Goal: Find specific page/section: Find specific page/section

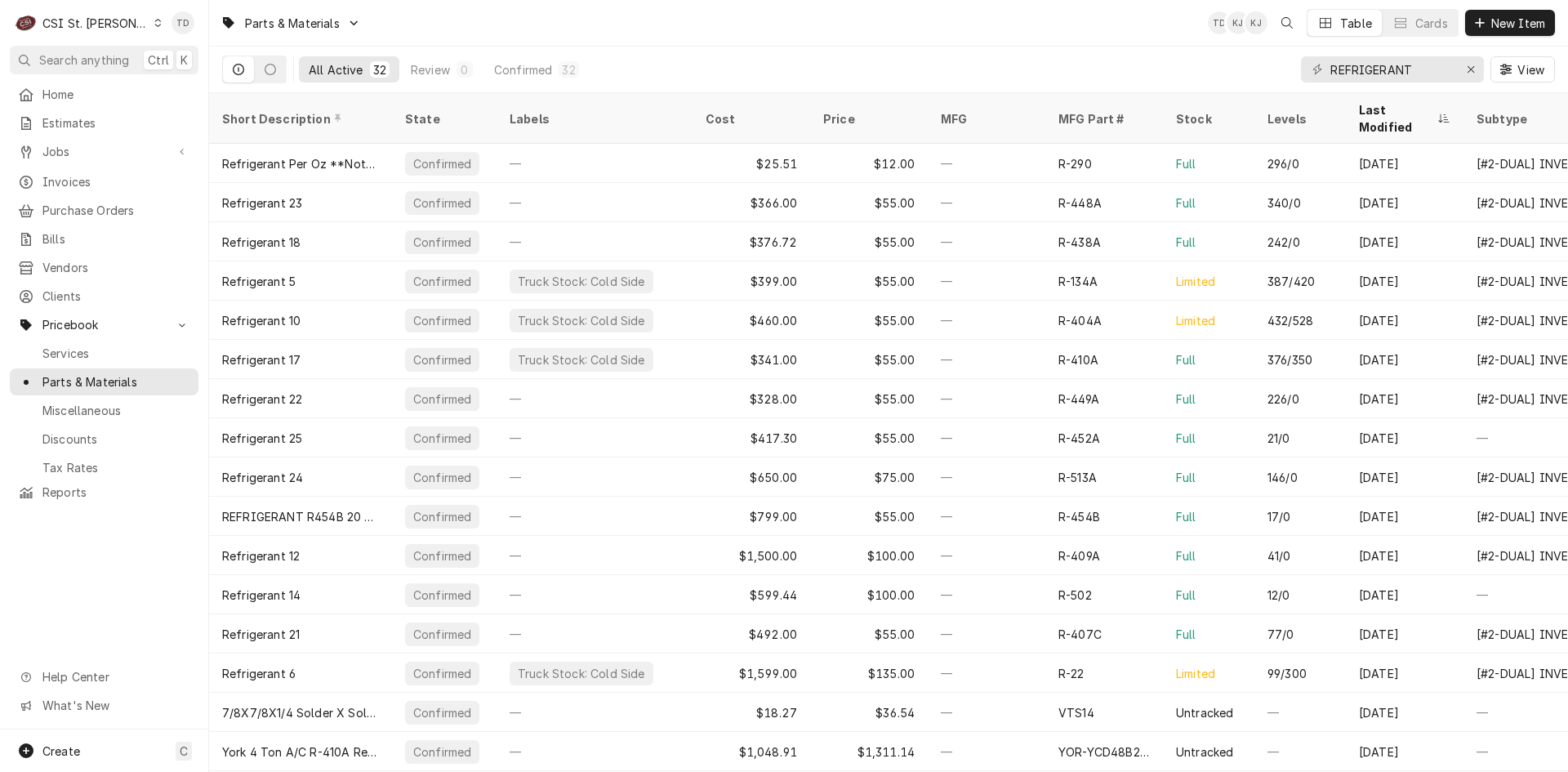
click at [102, 19] on div "CSI St. Louis" at bounding box center [95, 23] width 106 height 17
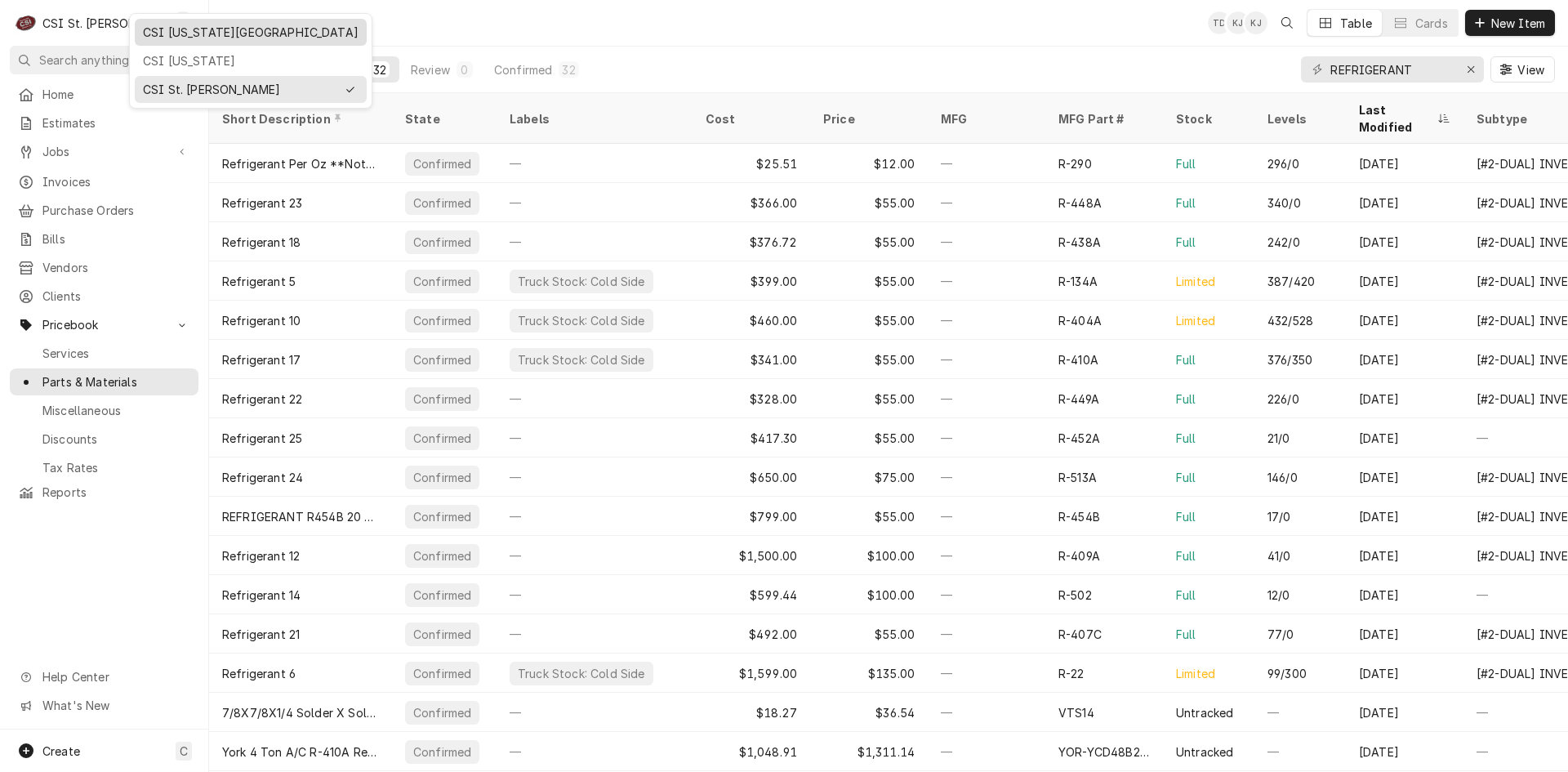
click at [171, 26] on div "CSI [US_STATE][GEOGRAPHIC_DATA]" at bounding box center [250, 32] width 216 height 17
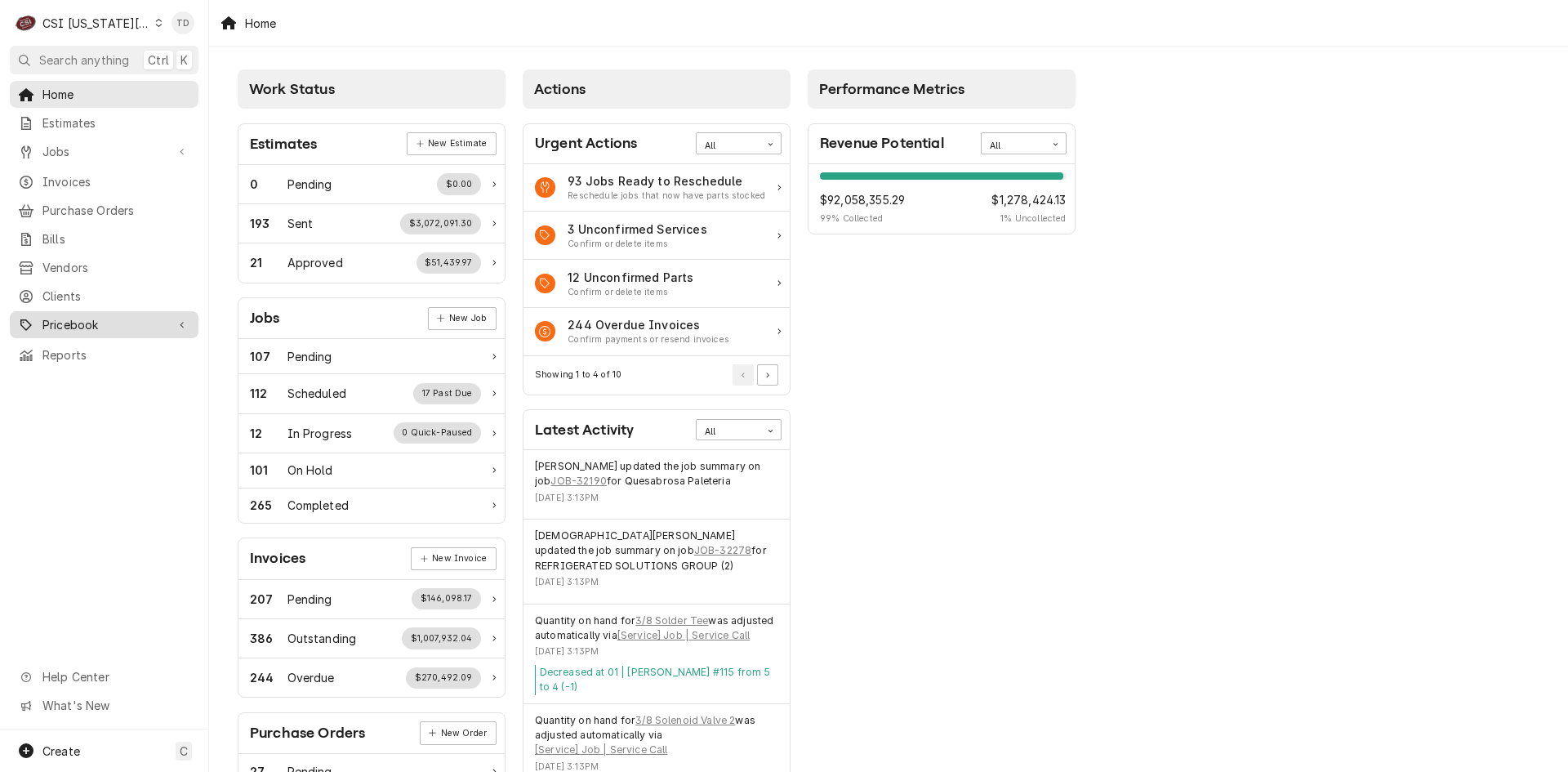
click at [142, 314] on div "Pricebook" at bounding box center [103, 324] width 182 height 20
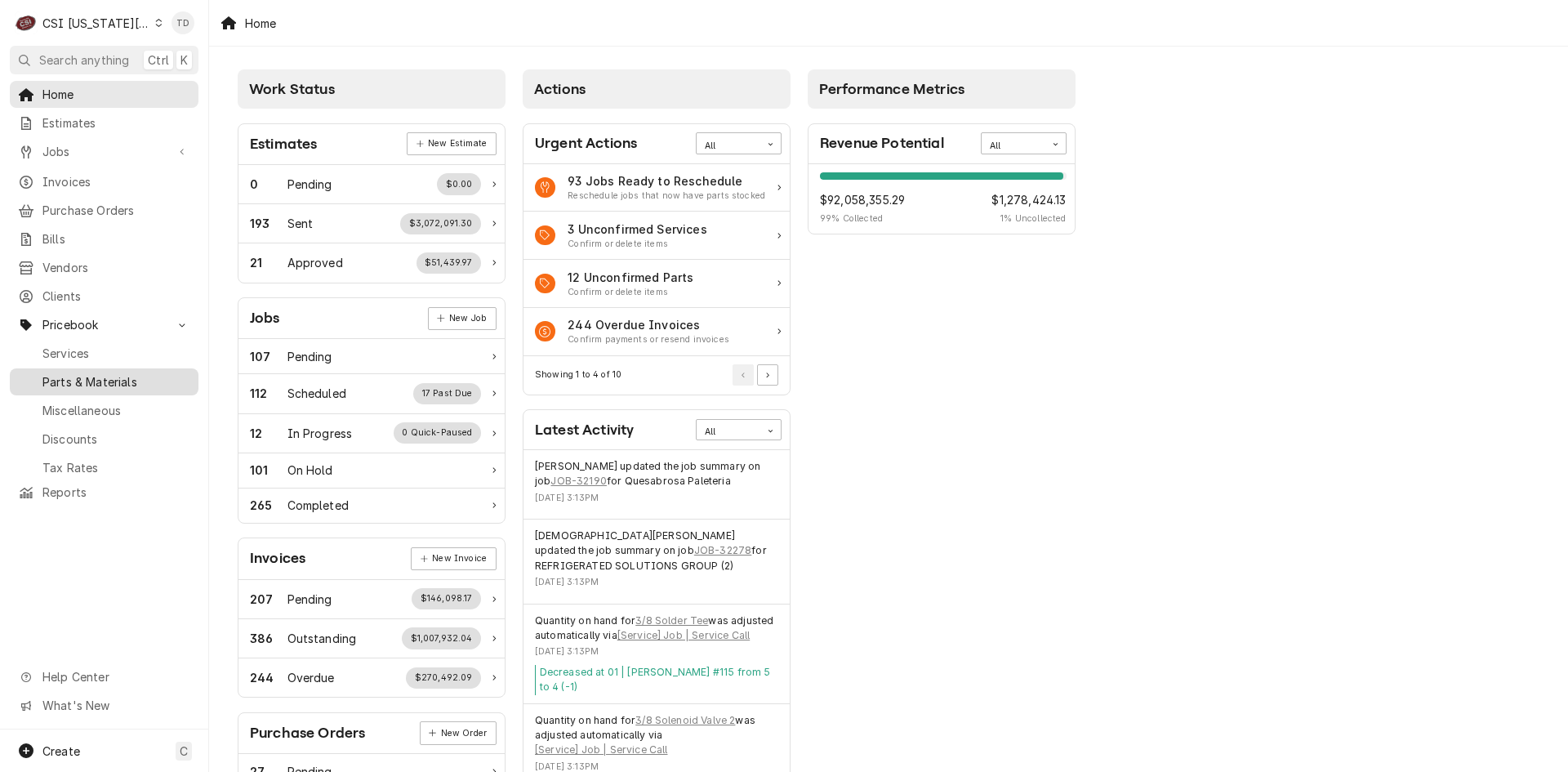
click at [131, 374] on span "Parts & Materials" at bounding box center [116, 382] width 148 height 17
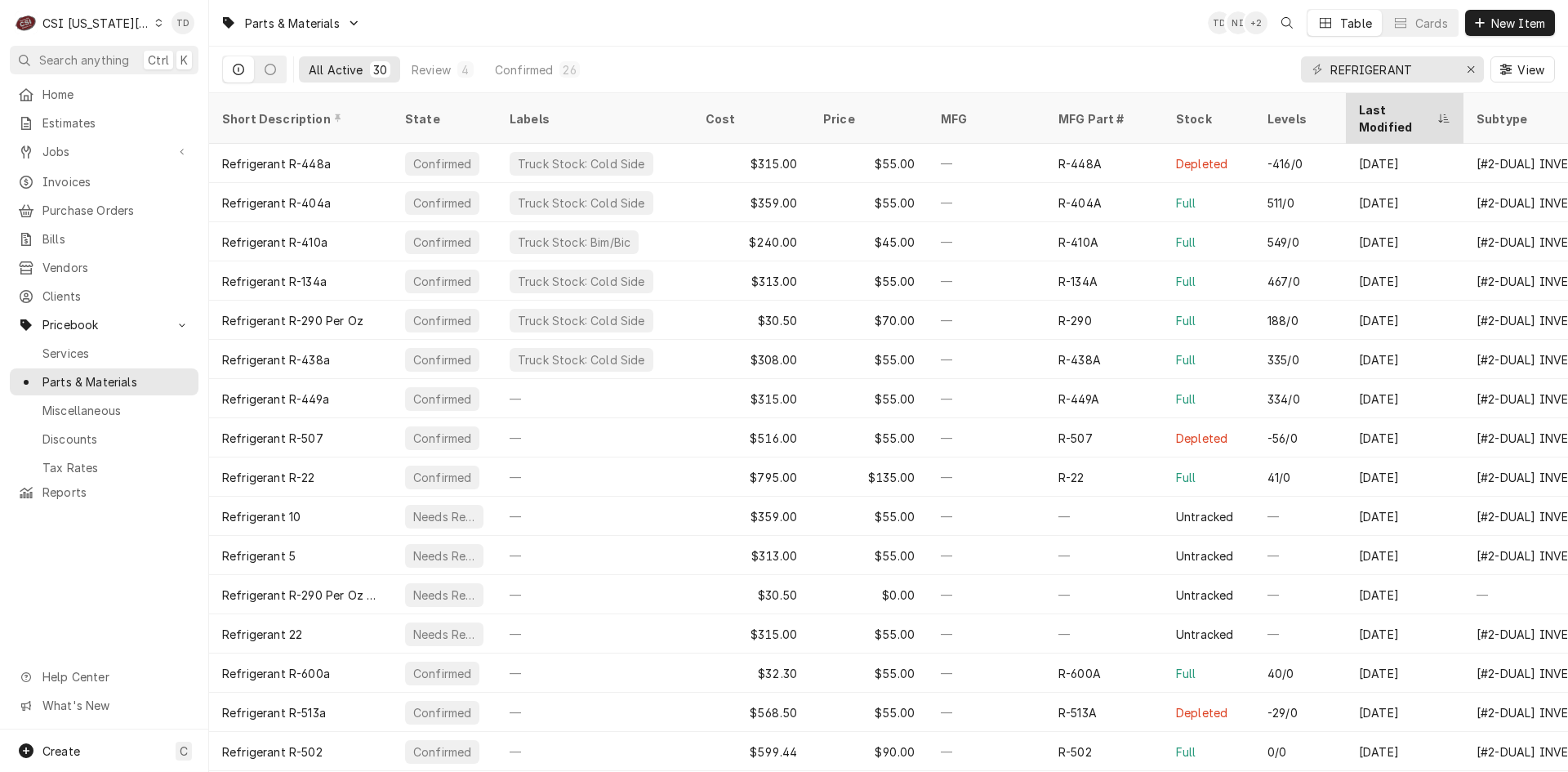
click at [1369, 104] on div "Last Modified" at bounding box center [1396, 119] width 75 height 35
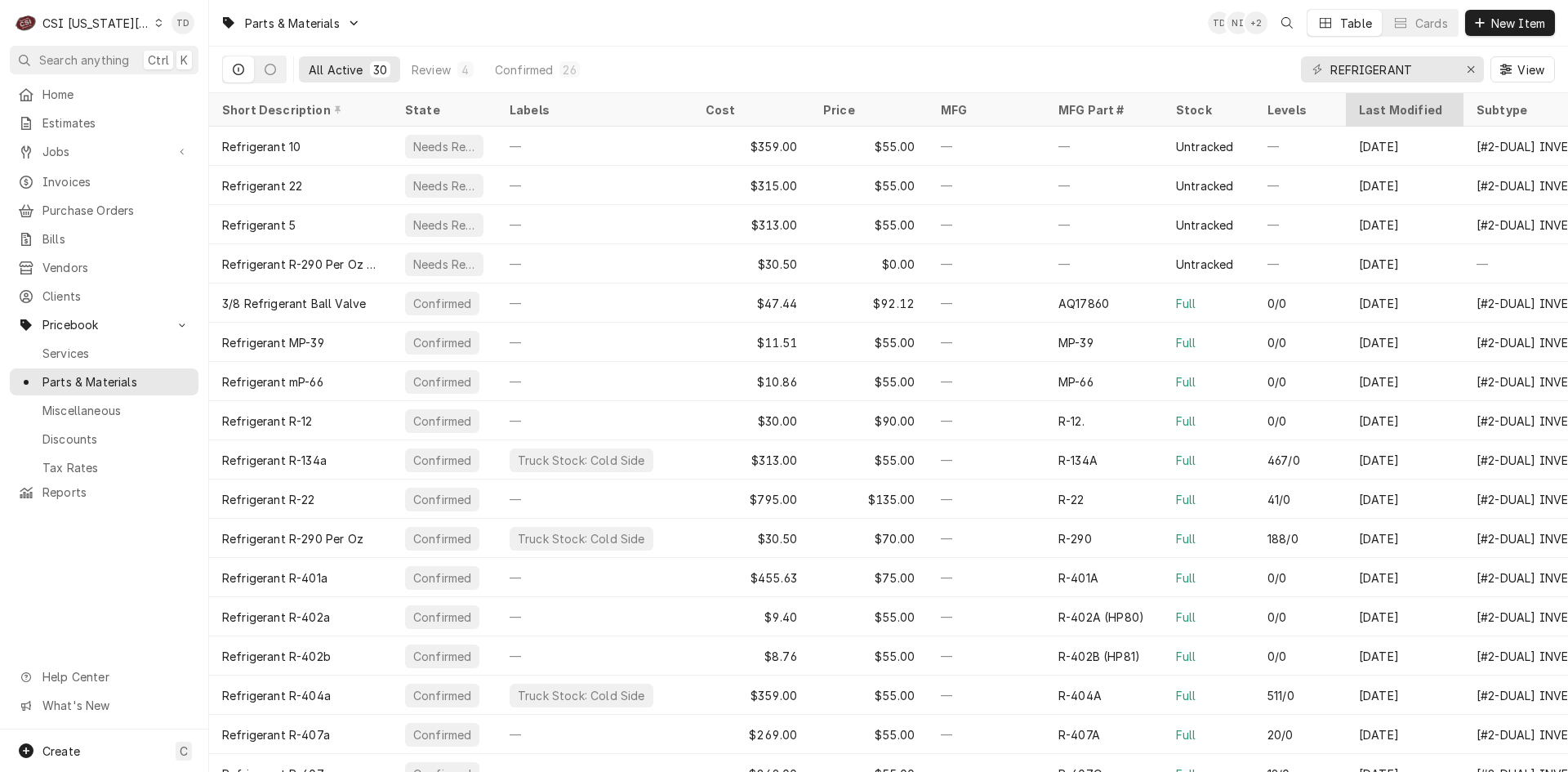
click at [1372, 104] on div "Last Modified" at bounding box center [1403, 110] width 89 height 17
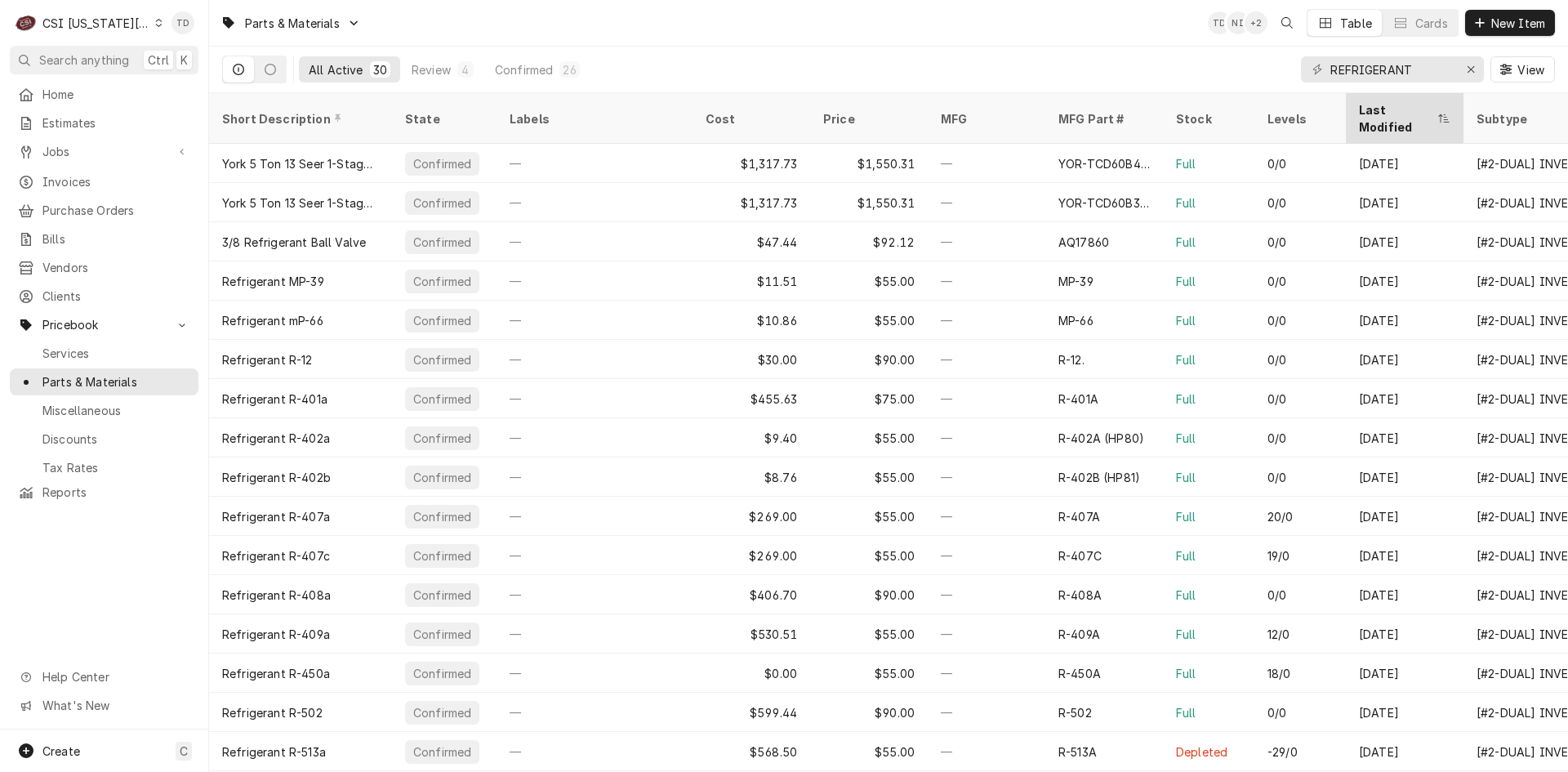
click at [1372, 106] on div "Last Modified" at bounding box center [1396, 119] width 75 height 35
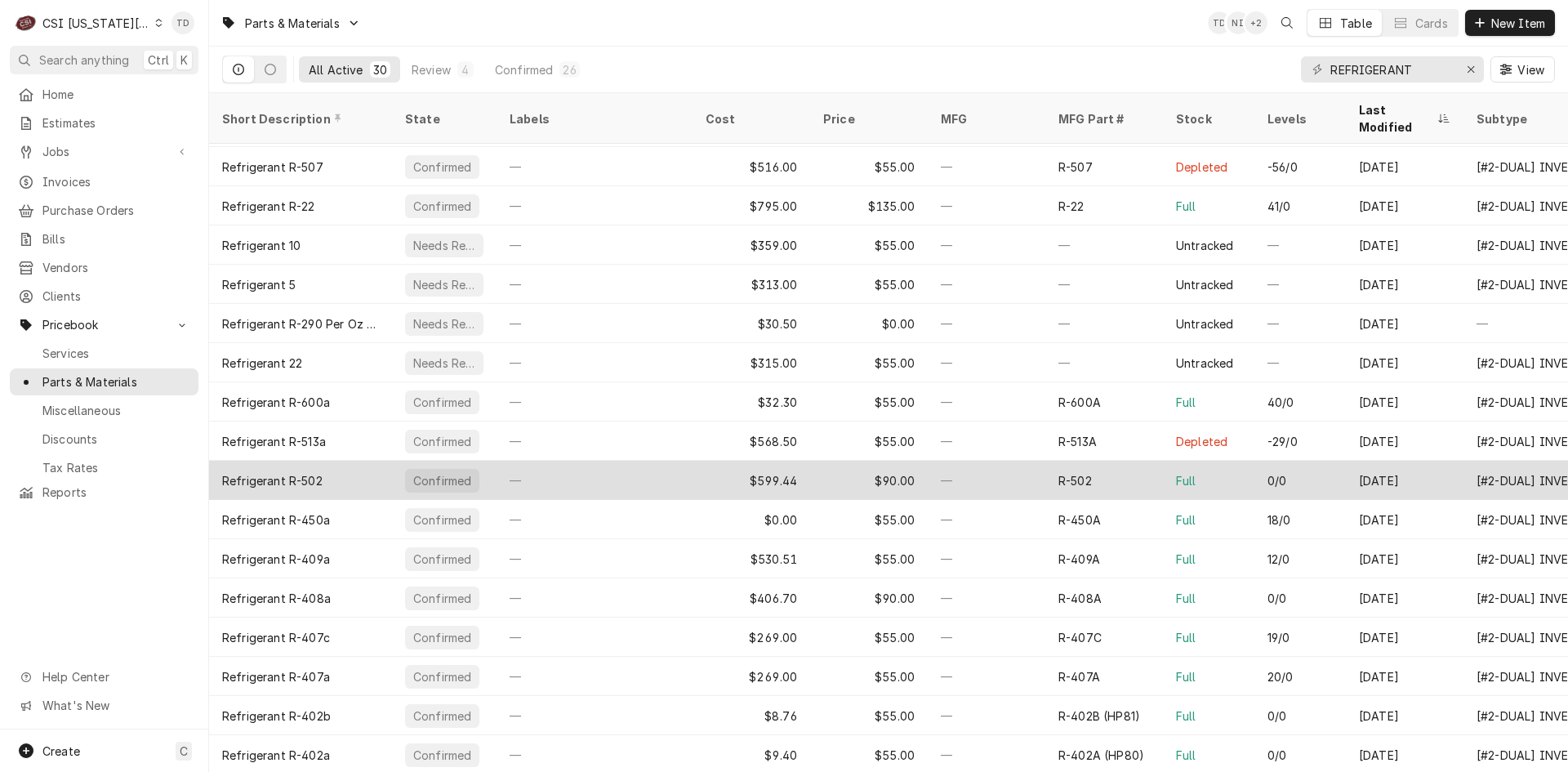
scroll to position [272, 0]
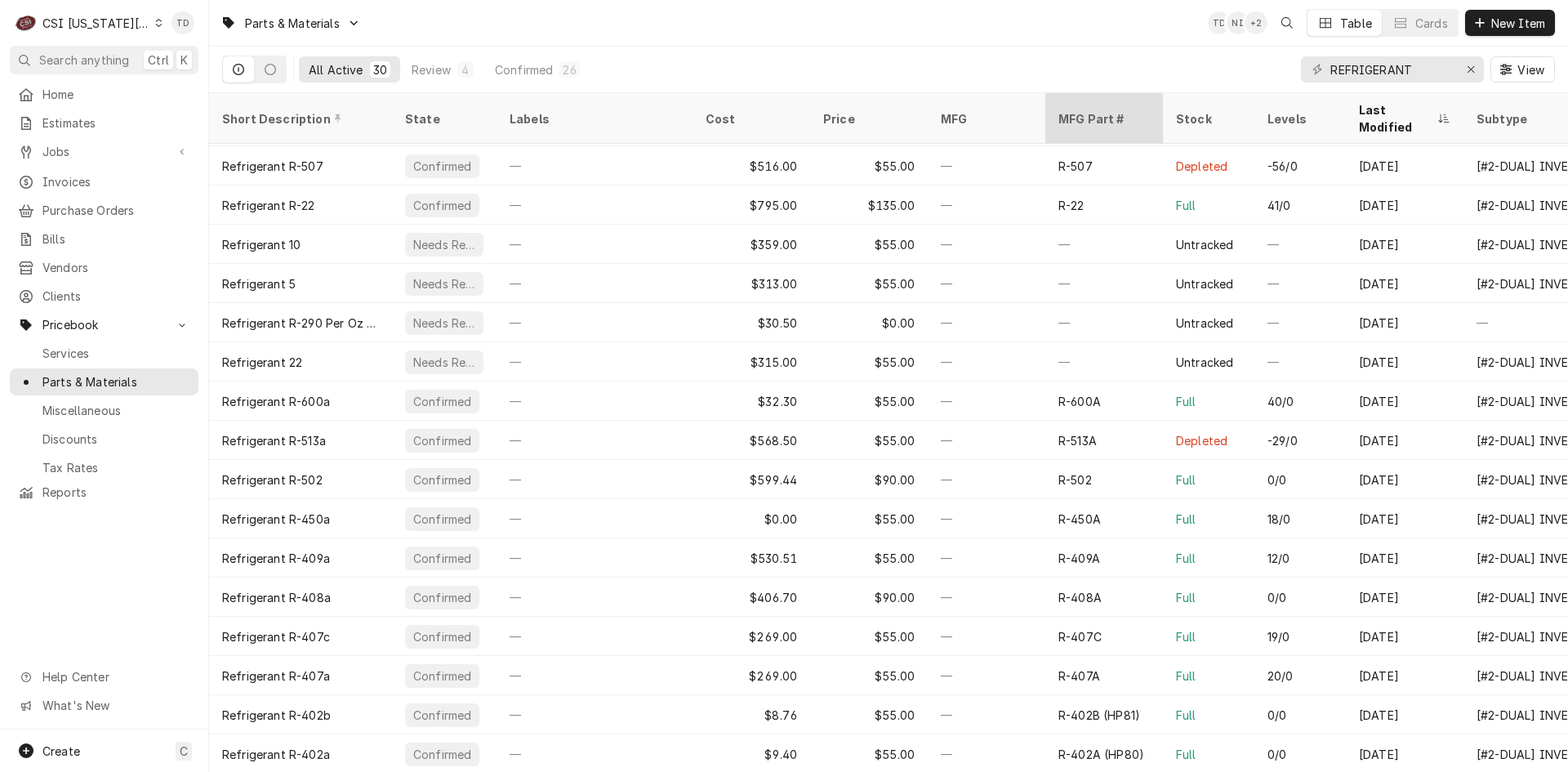
click at [1074, 111] on div "MFG Part #" at bounding box center [1102, 119] width 89 height 17
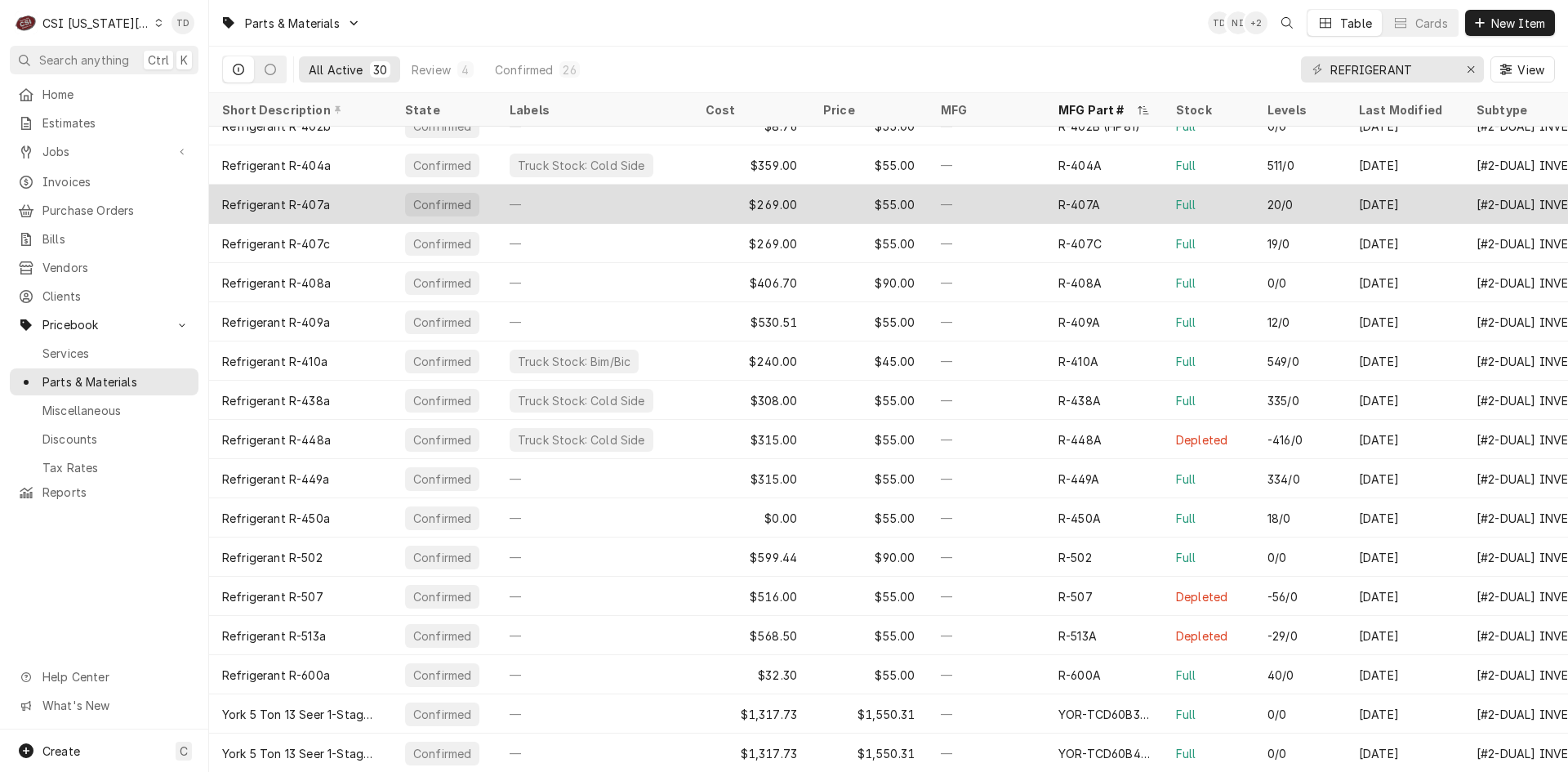
scroll to position [541, 0]
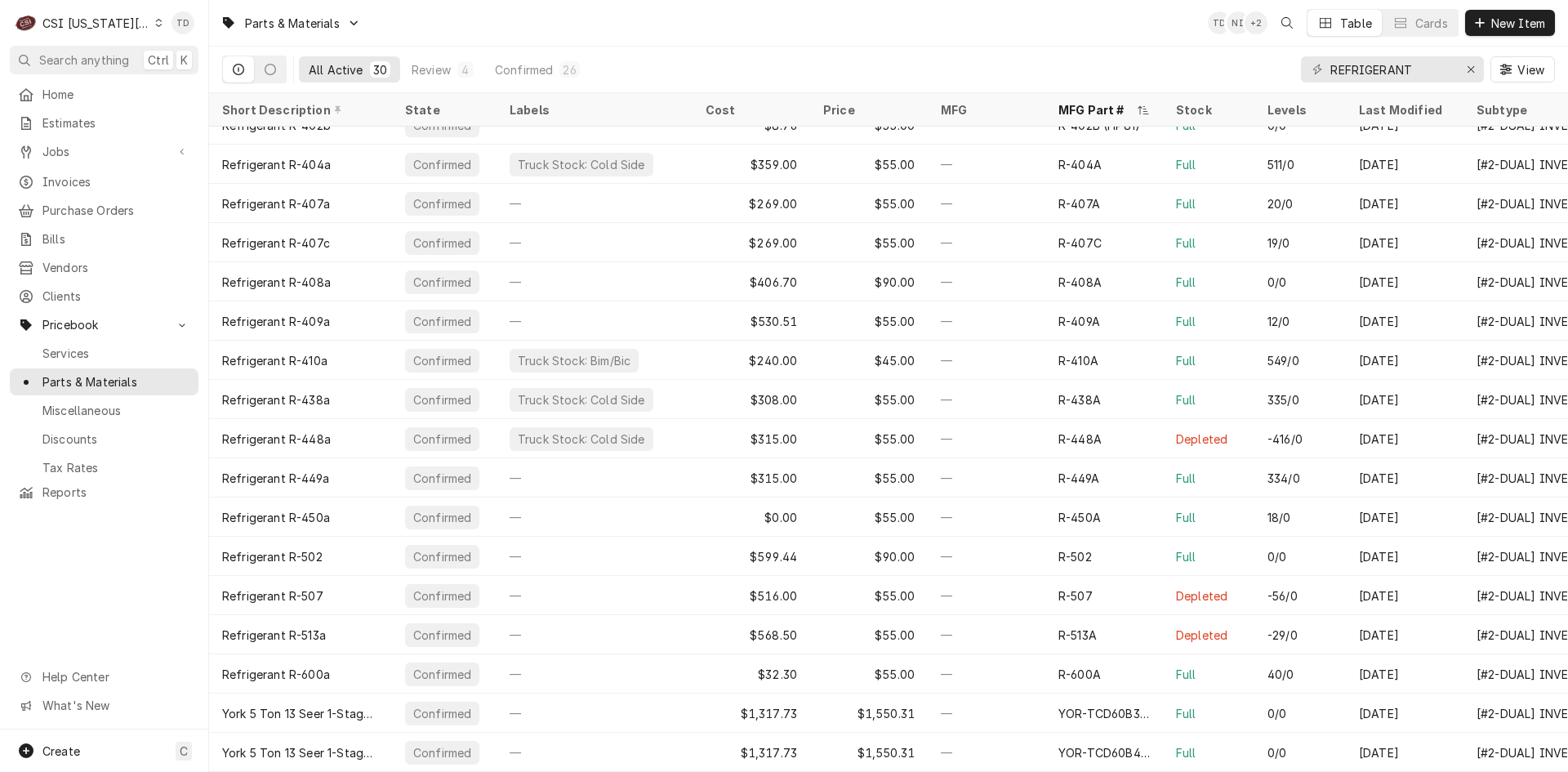
click at [155, 22] on icon "Dynamic Content Wrapper" at bounding box center [159, 23] width 7 height 8
click at [174, 58] on div "CSI Kentucky" at bounding box center [279, 60] width 238 height 17
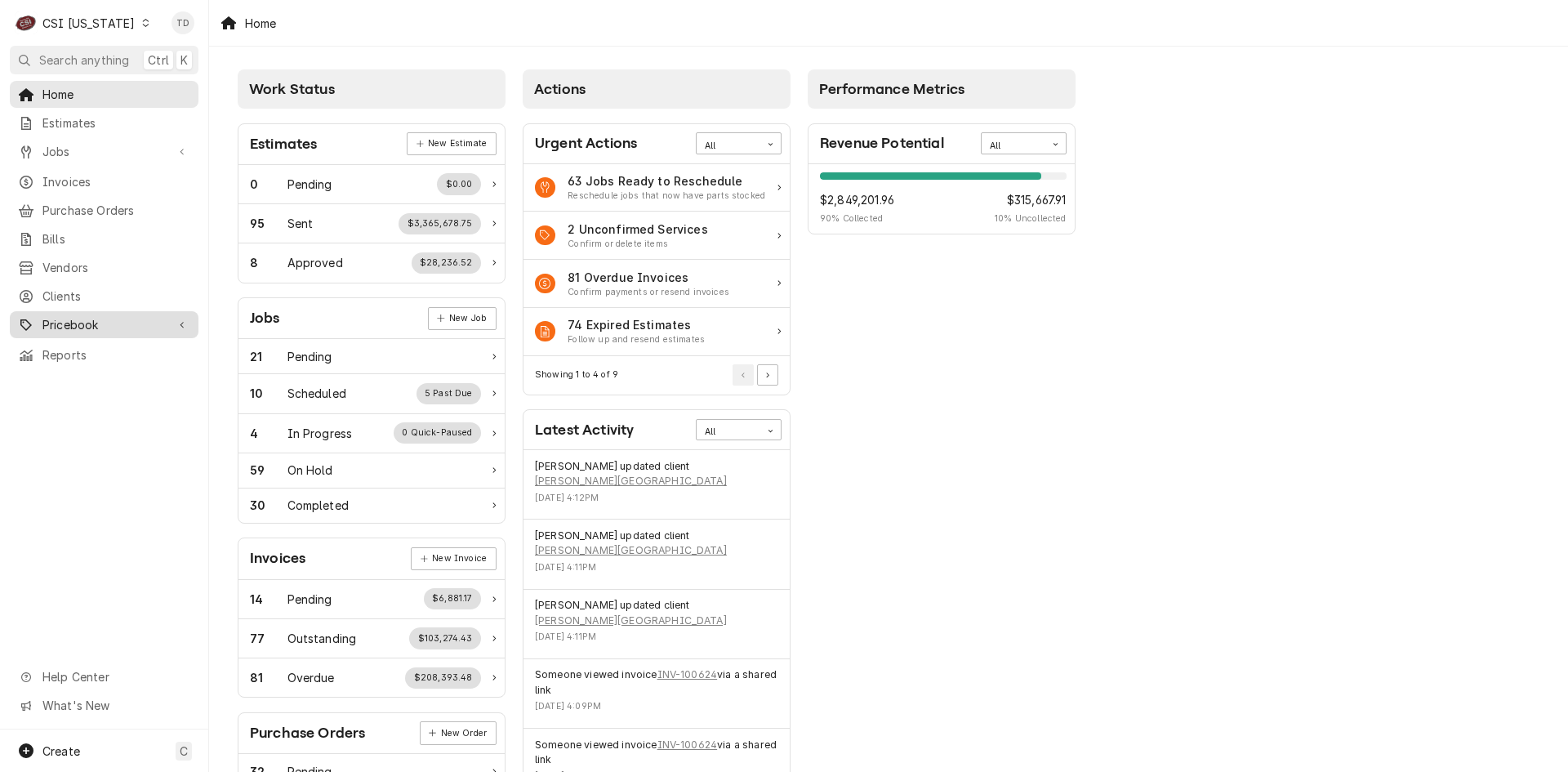
click at [116, 316] on span "Pricebook" at bounding box center [103, 324] width 123 height 17
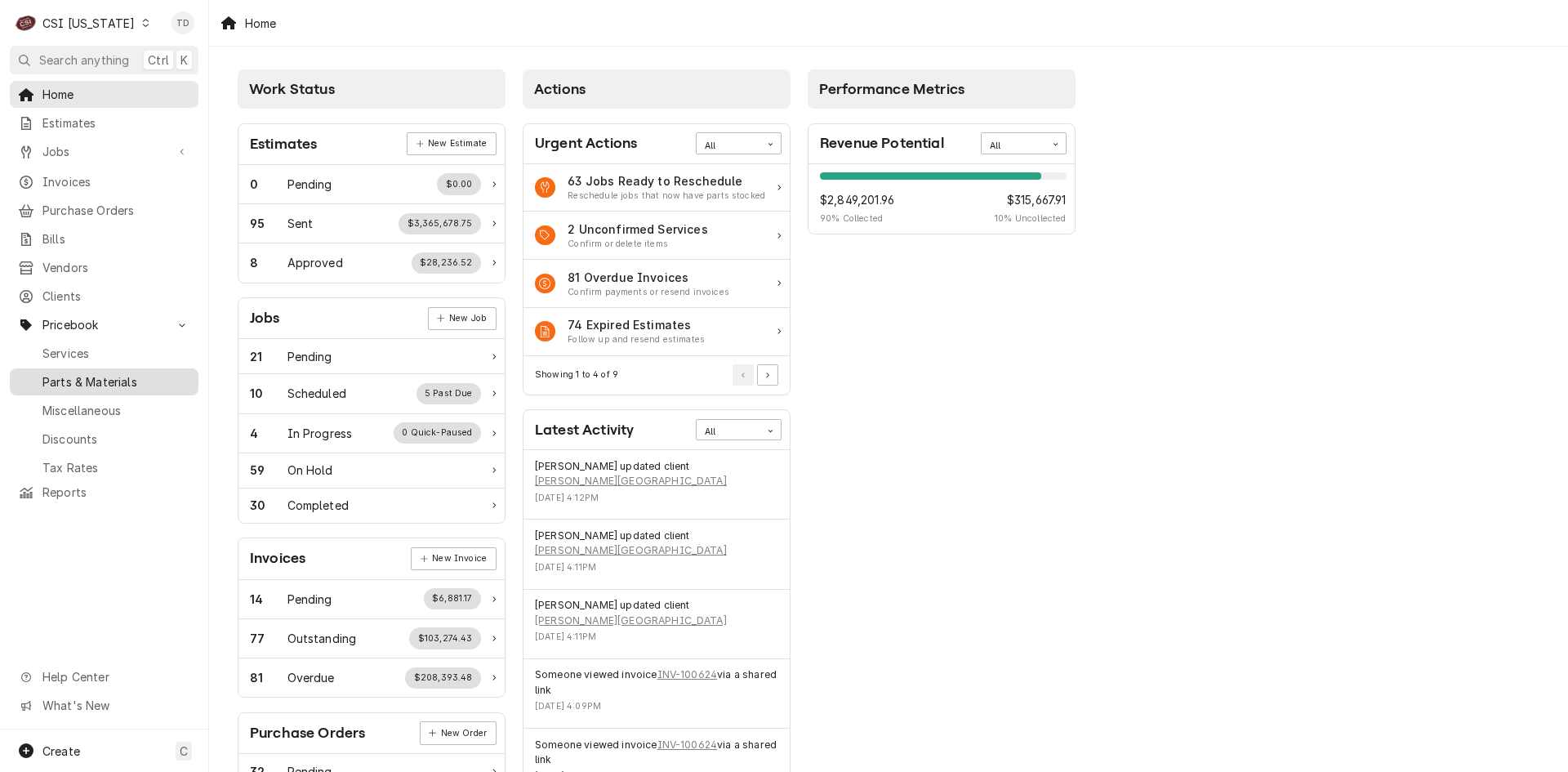
click at [120, 374] on span "Parts & Materials" at bounding box center [116, 382] width 148 height 17
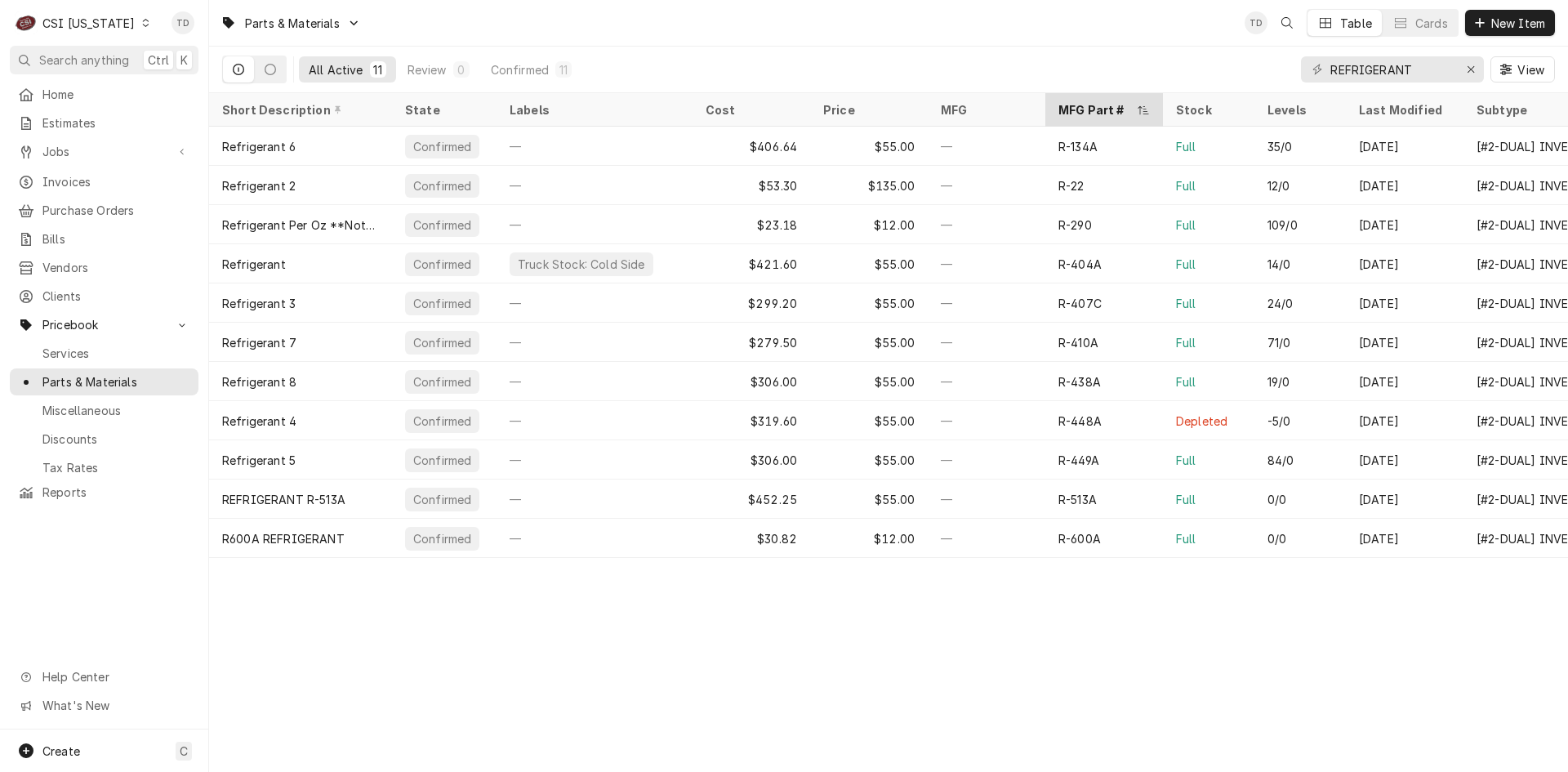
click at [1078, 104] on div "MFG Part #" at bounding box center [1096, 110] width 75 height 17
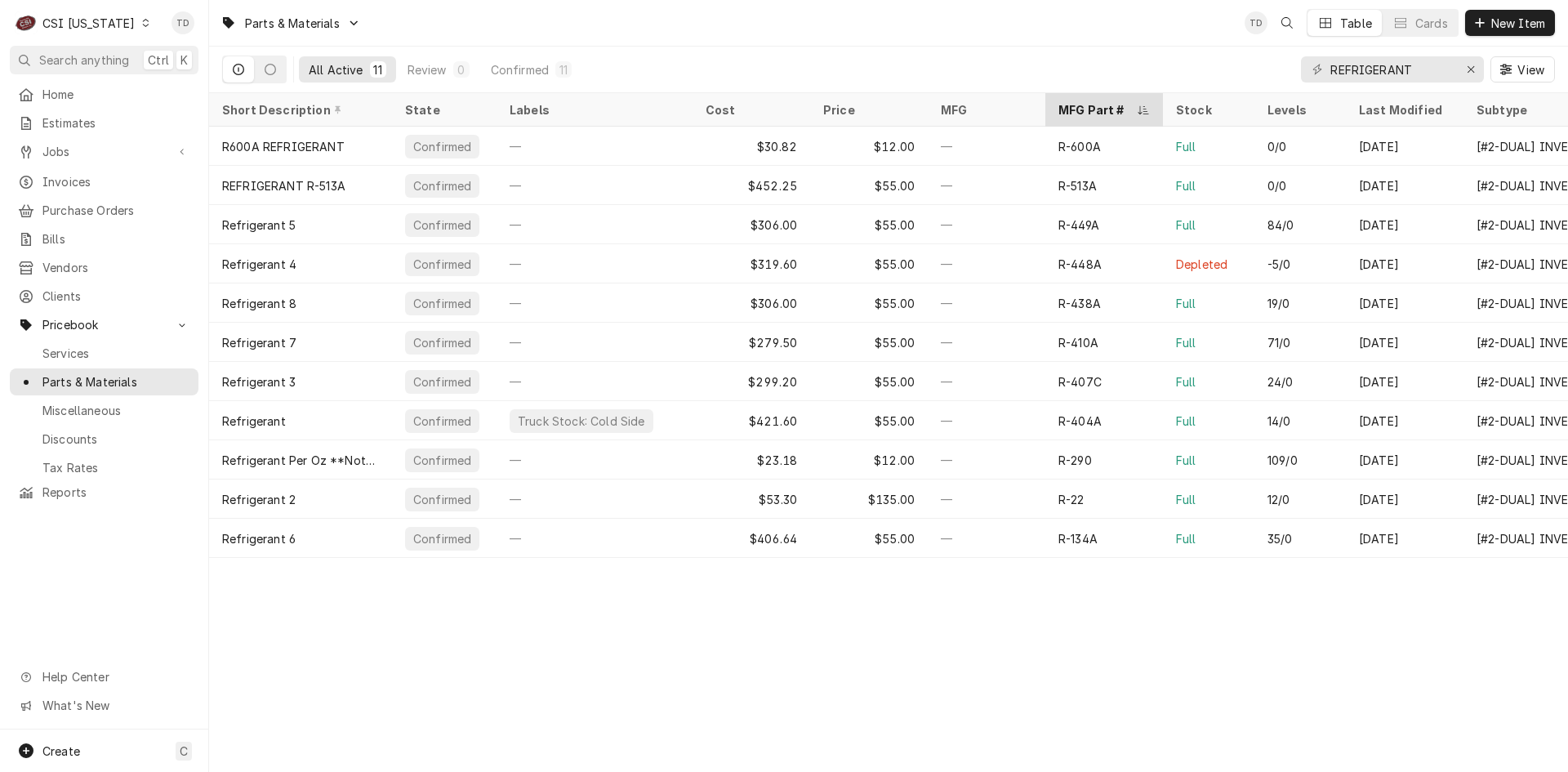
click at [1075, 110] on div "MFG Part #" at bounding box center [1096, 110] width 75 height 17
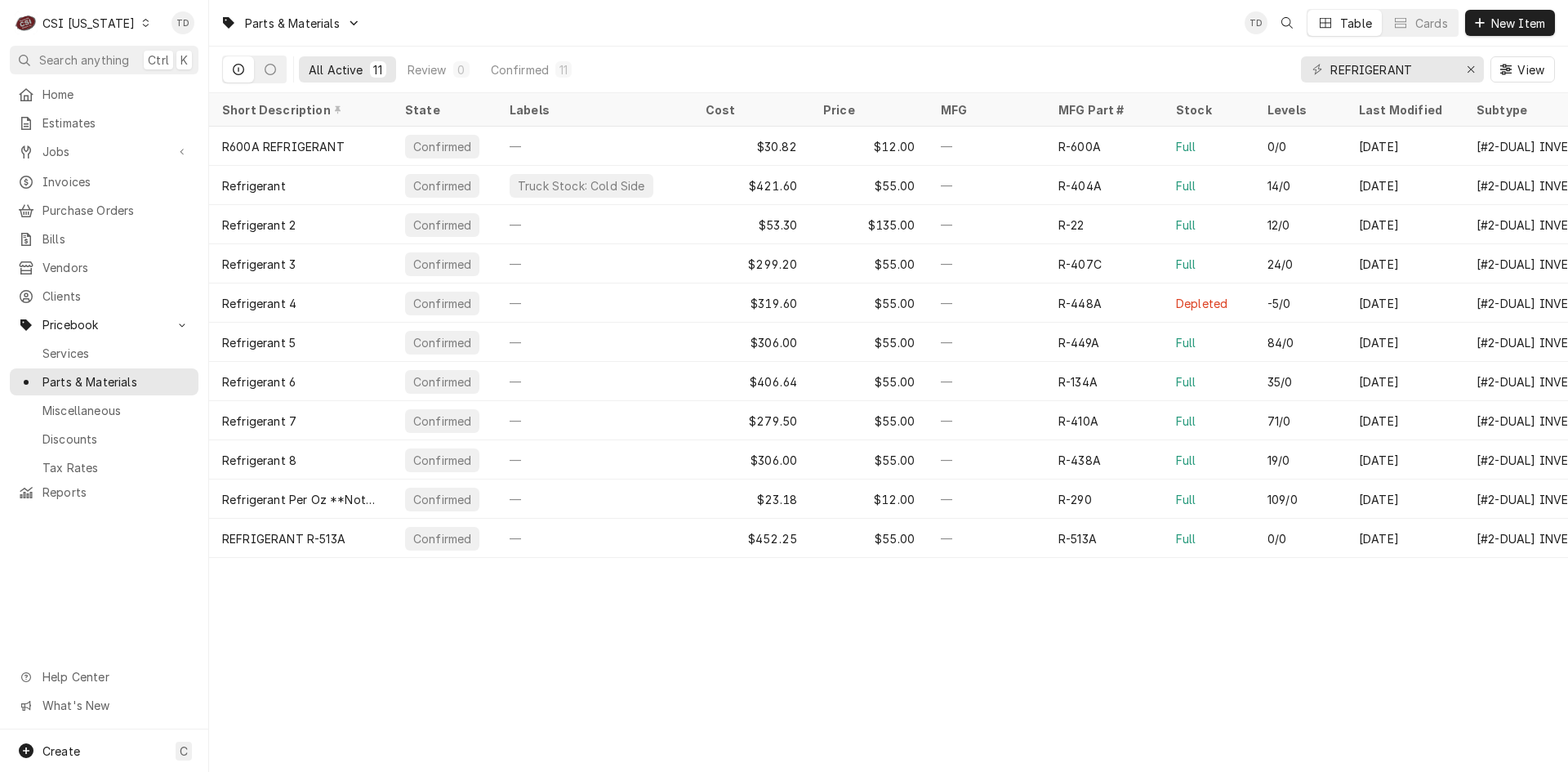
click at [1075, 110] on div "MFG Part #" at bounding box center [1102, 110] width 89 height 17
click at [142, 23] on icon "Dynamic Content Wrapper" at bounding box center [146, 23] width 7 height 8
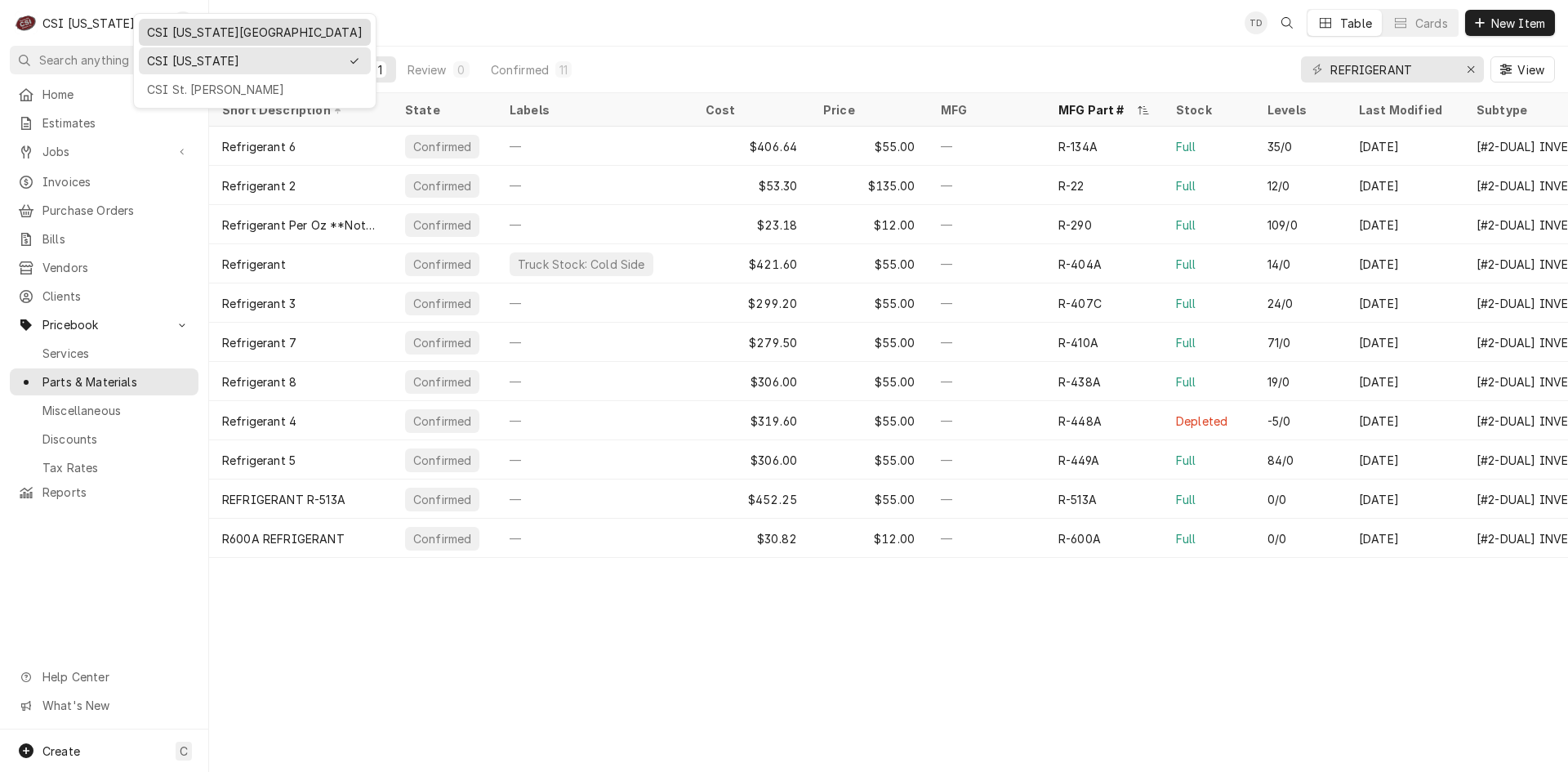
click at [145, 31] on div "CSI [US_STATE][GEOGRAPHIC_DATA]" at bounding box center [255, 32] width 226 height 20
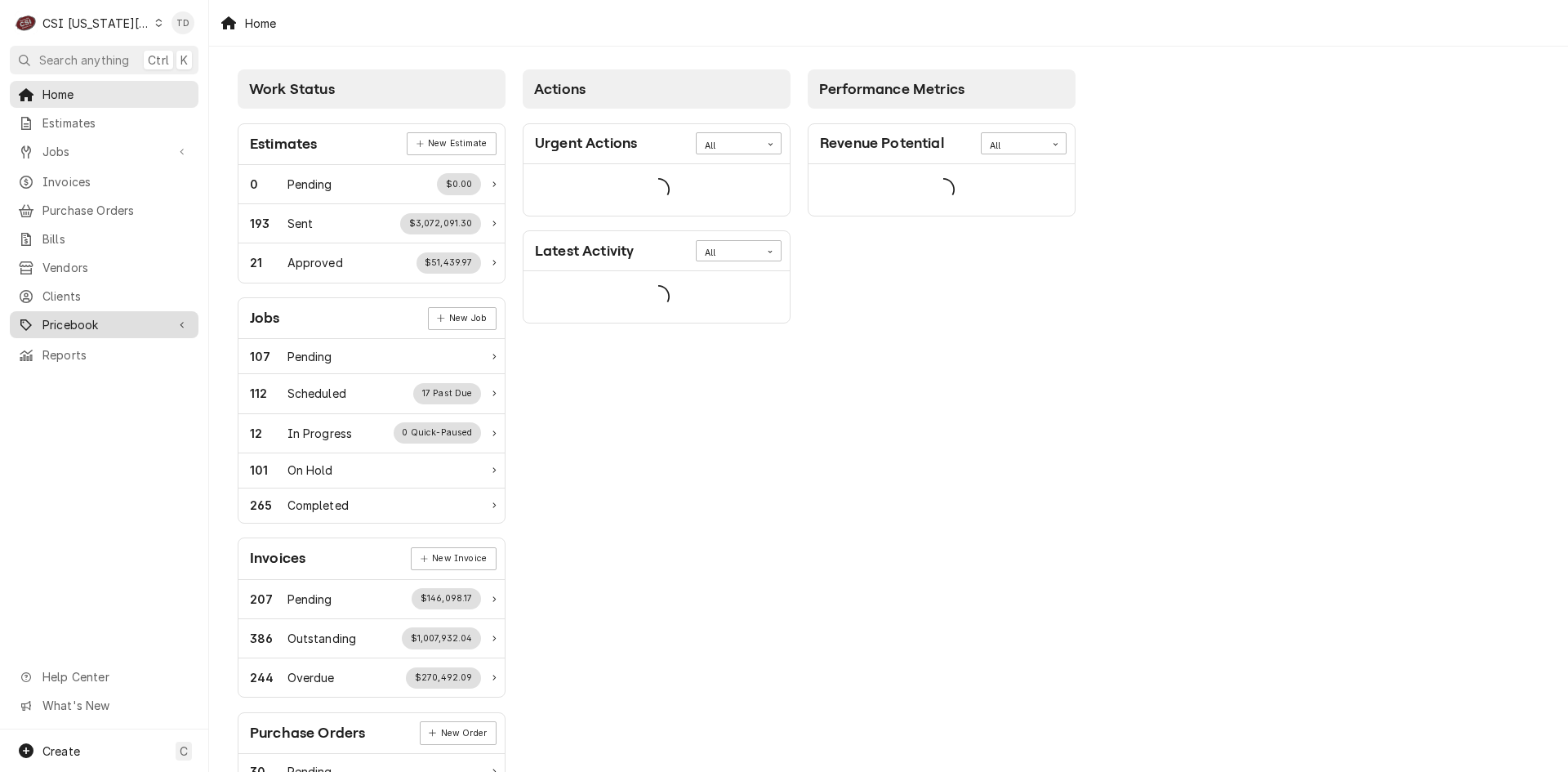
click at [132, 320] on span "Pricebook" at bounding box center [103, 324] width 123 height 17
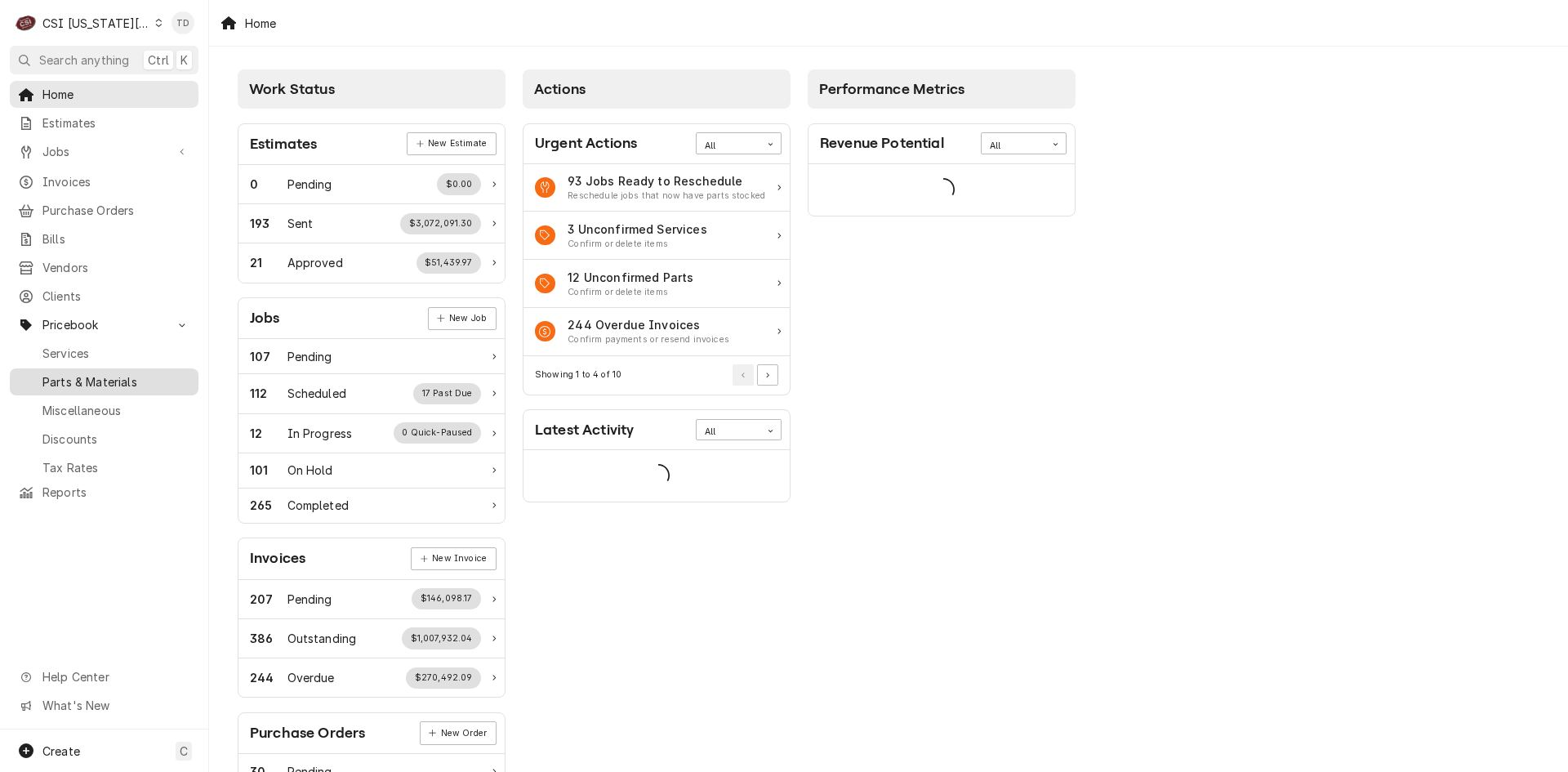
click at [132, 378] on span "Parts & Materials" at bounding box center [116, 382] width 148 height 17
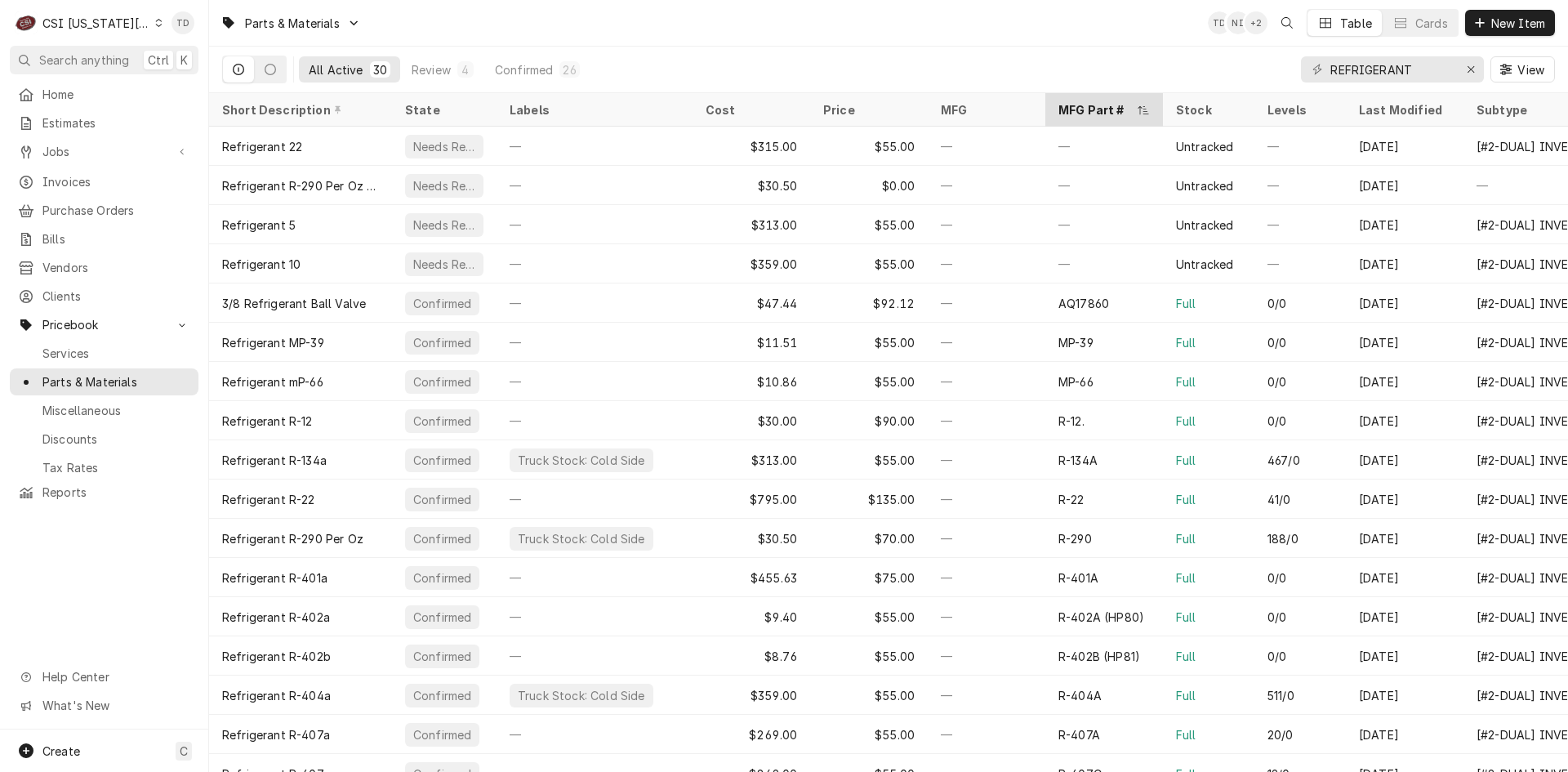
click at [1067, 107] on div "MFG Part #" at bounding box center [1096, 110] width 75 height 17
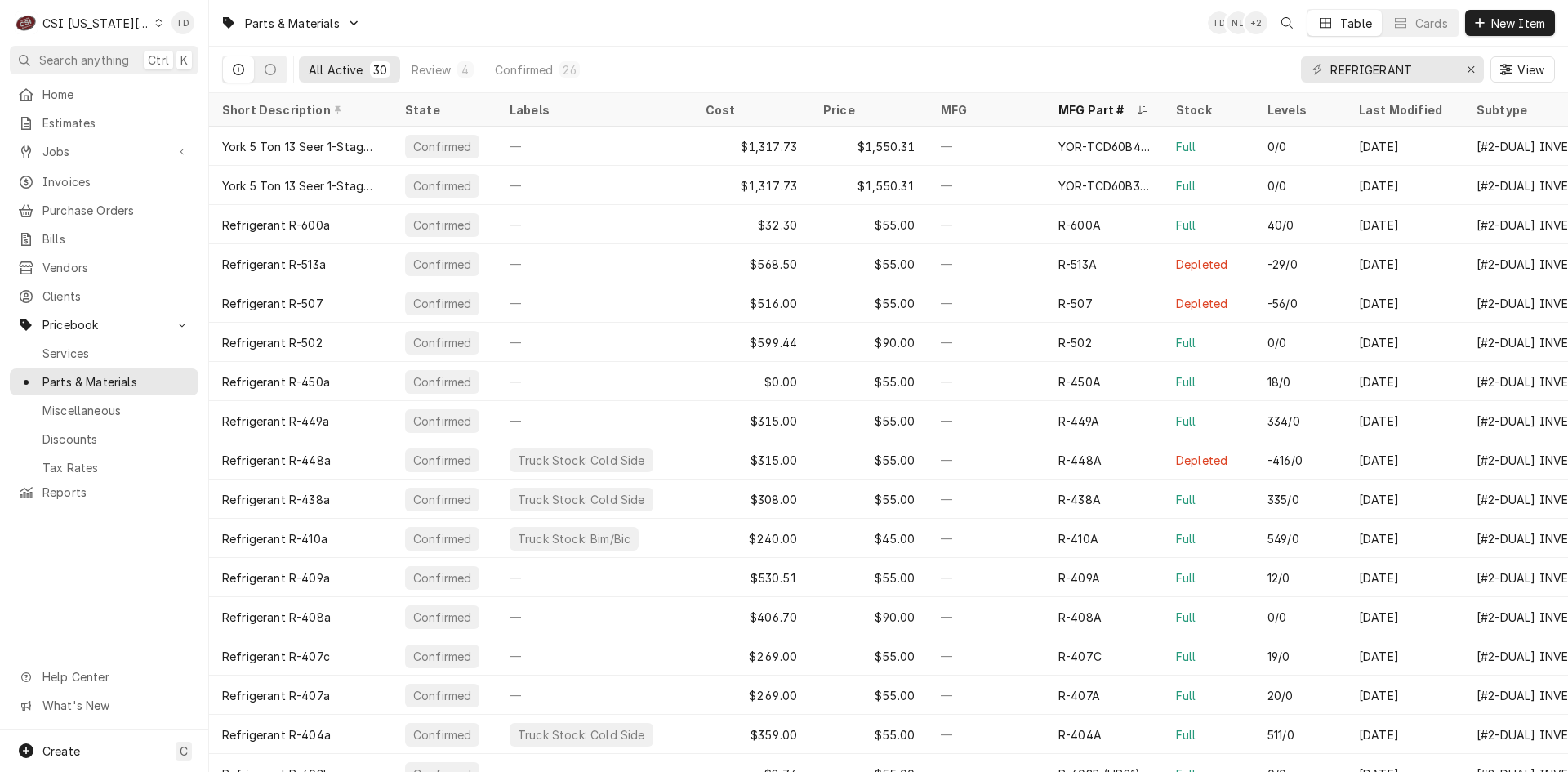
click at [1067, 107] on div "MFG Part #" at bounding box center [1096, 110] width 75 height 17
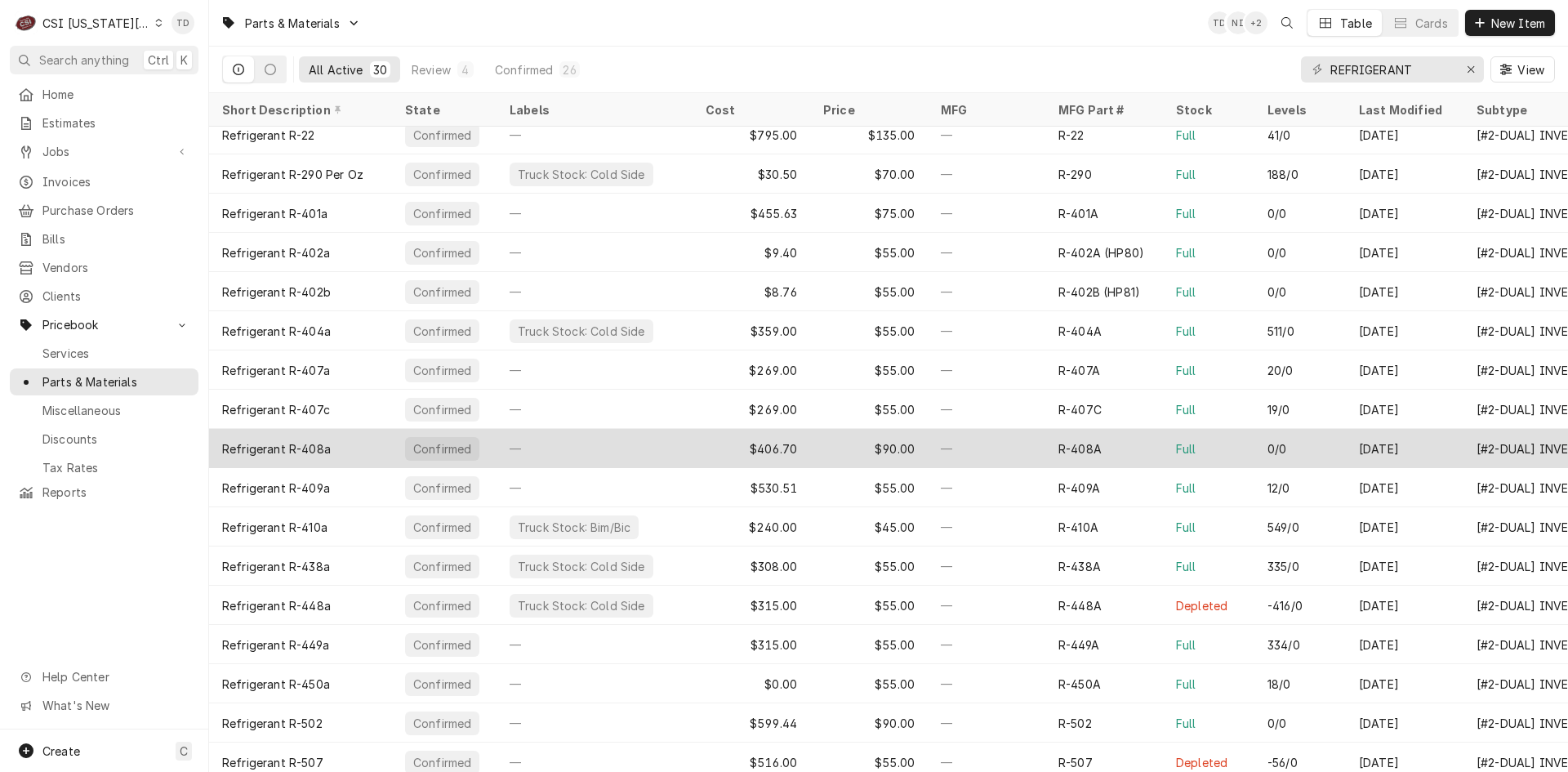
scroll to position [353, 0]
